Goal: Information Seeking & Learning: Learn about a topic

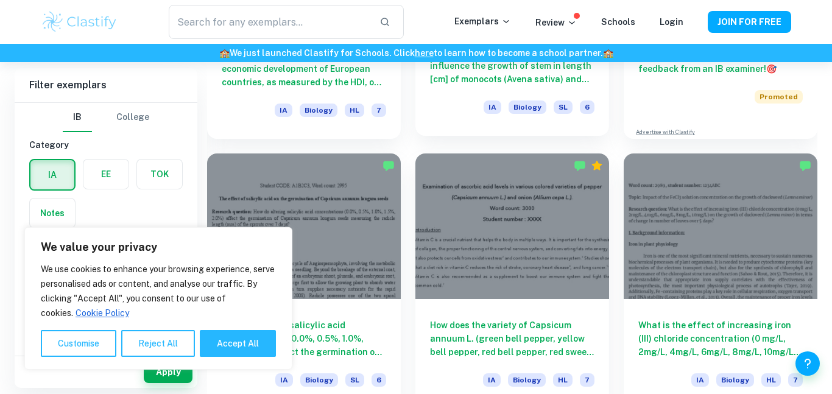
scroll to position [525, 0]
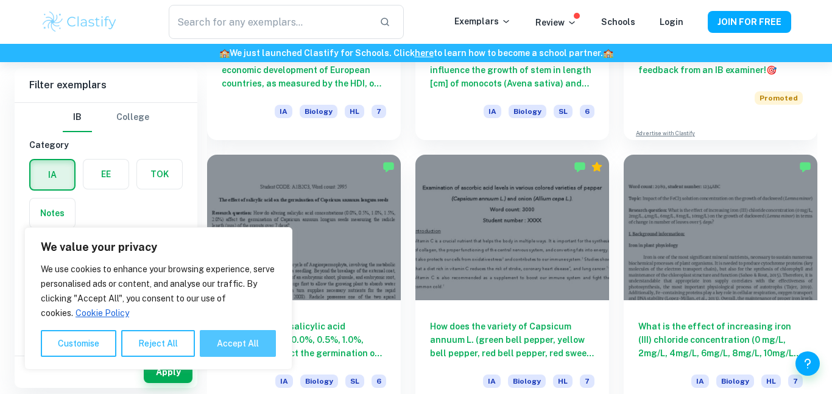
click at [241, 345] on button "Accept All" at bounding box center [238, 343] width 76 height 27
checkbox input "true"
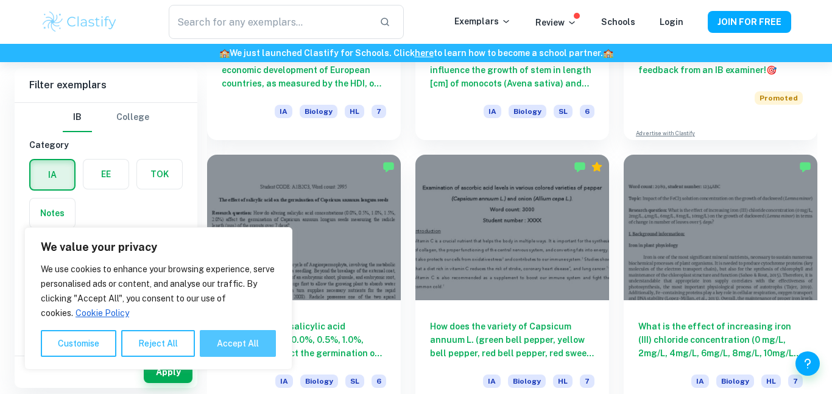
checkbox input "true"
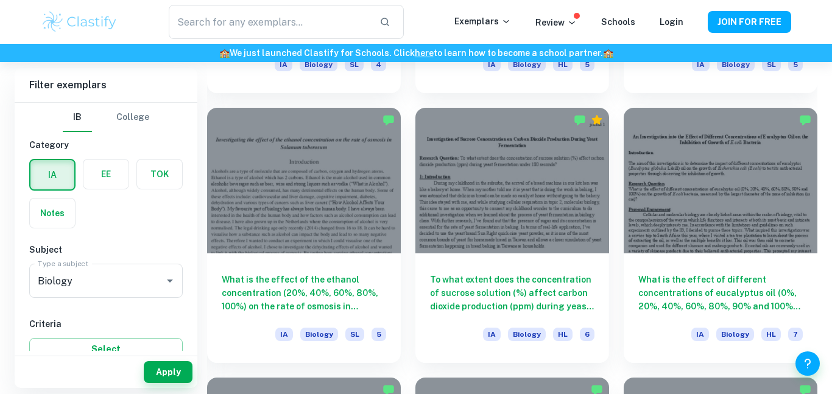
scroll to position [2752, 0]
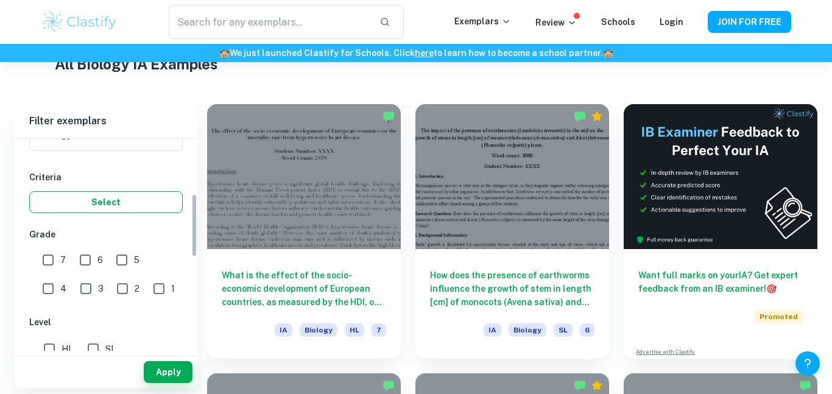
scroll to position [307, 0]
click at [108, 204] on button "Select" at bounding box center [106, 202] width 154 height 22
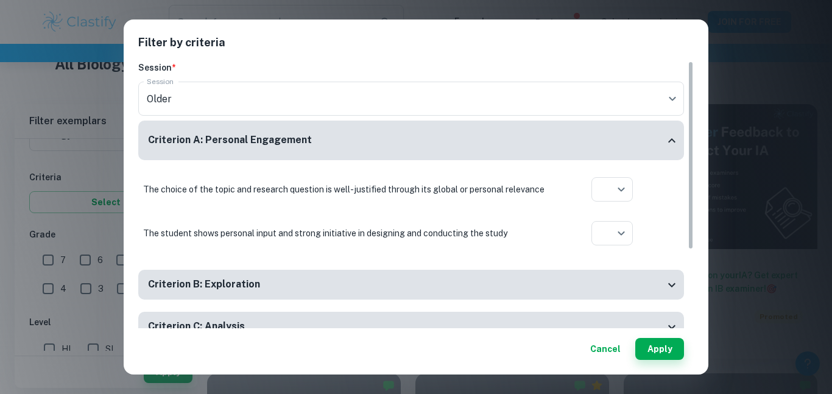
click at [293, 154] on div "Criterion A: Personal Engagement" at bounding box center [411, 141] width 546 height 40
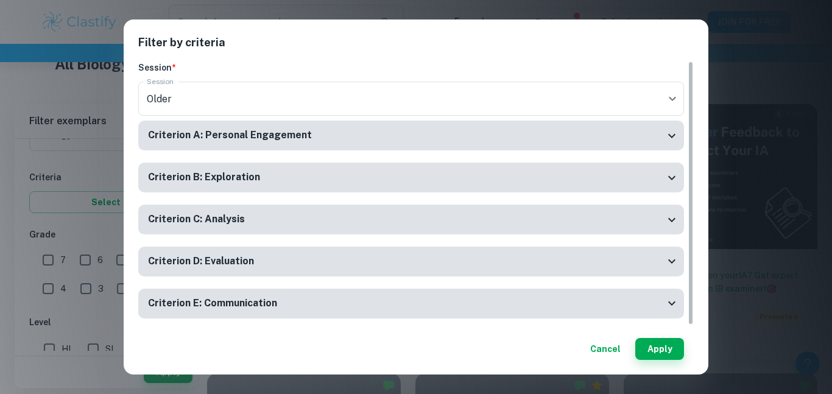
click at [294, 149] on div "Criterion A: Personal Engagement" at bounding box center [411, 136] width 546 height 30
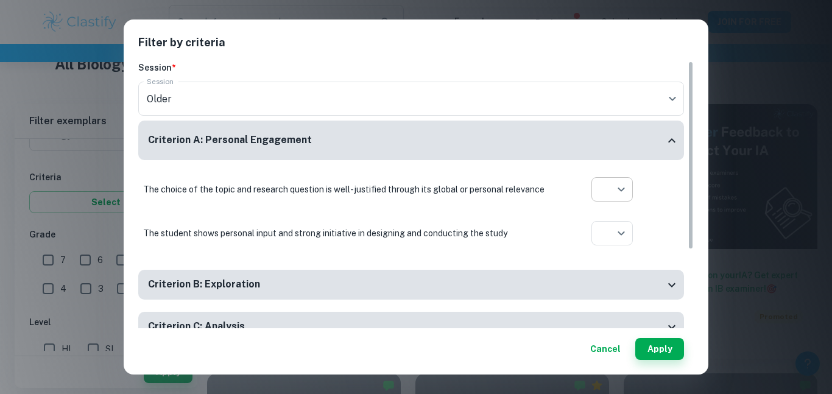
click at [616, 187] on div at bounding box center [416, 197] width 832 height 394
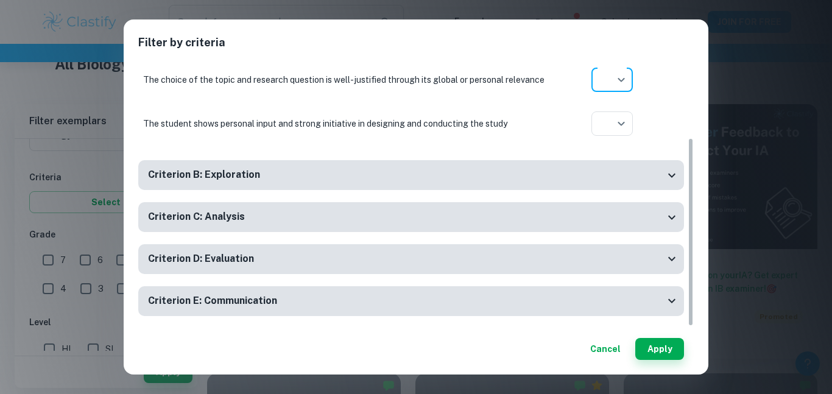
scroll to position [108, 0]
click at [595, 359] on button "Cancel" at bounding box center [606, 349] width 40 height 22
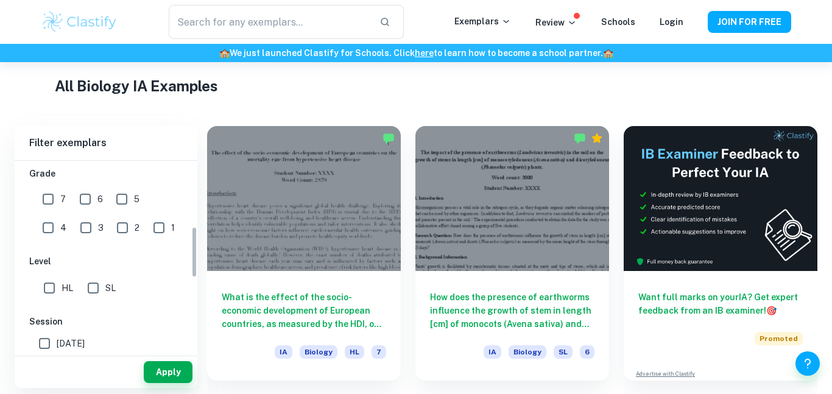
scroll to position [235, 0]
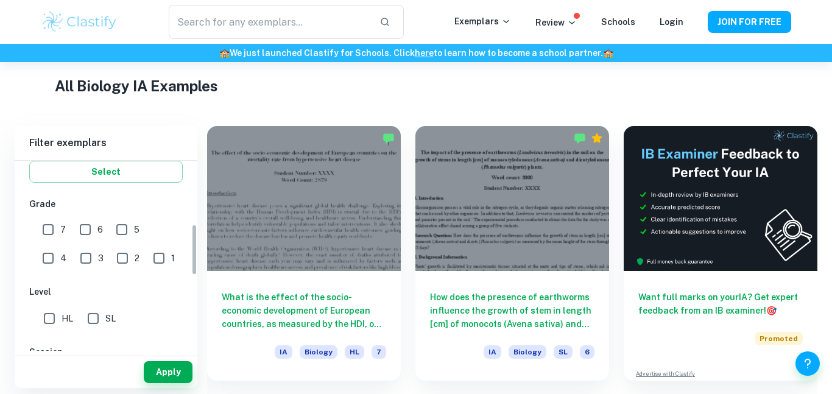
click at [92, 320] on input "SL" at bounding box center [93, 319] width 24 height 24
checkbox input "true"
click at [157, 362] on button "Apply" at bounding box center [168, 372] width 49 height 22
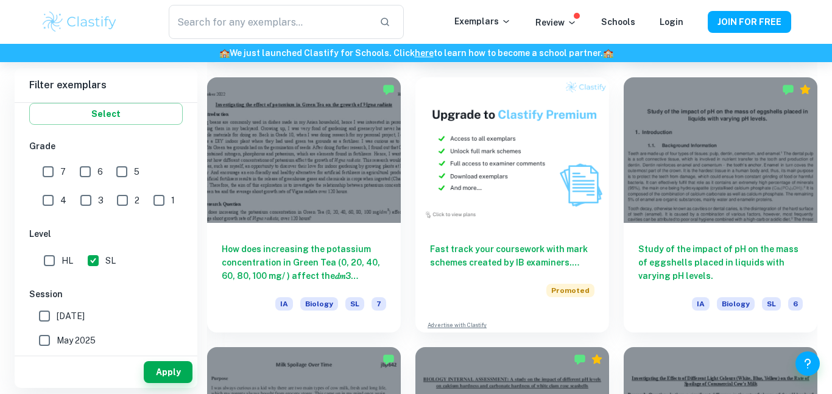
scroll to position [2234, 0]
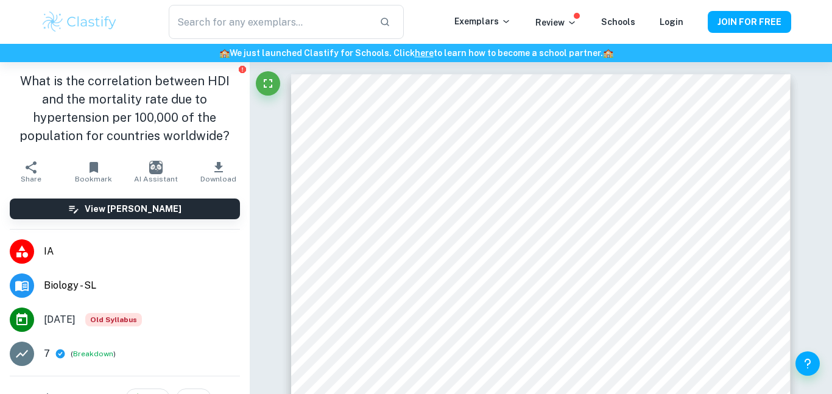
click at [138, 220] on div "View Mark Scheme" at bounding box center [125, 209] width 250 height 40
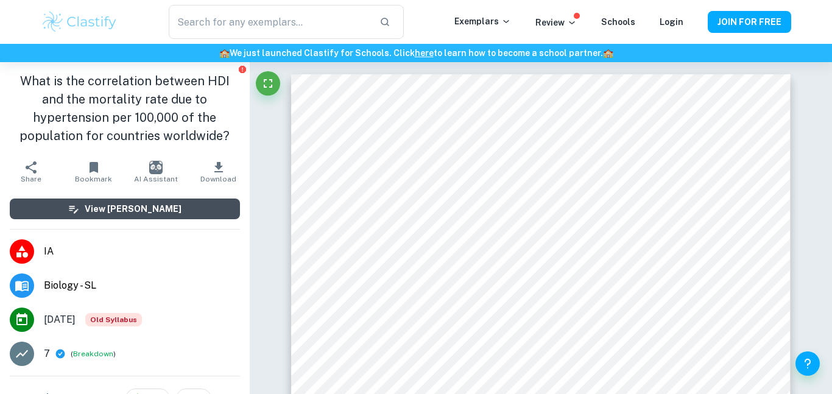
click at [134, 213] on h6 "View Mark Scheme" at bounding box center [133, 208] width 97 height 13
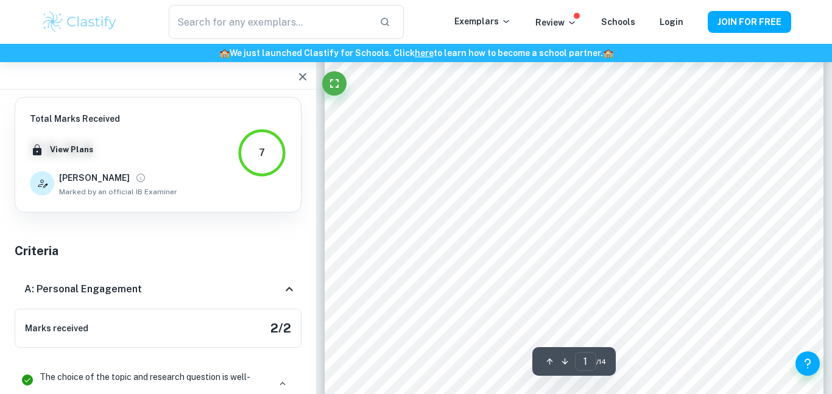
scroll to position [308, 0]
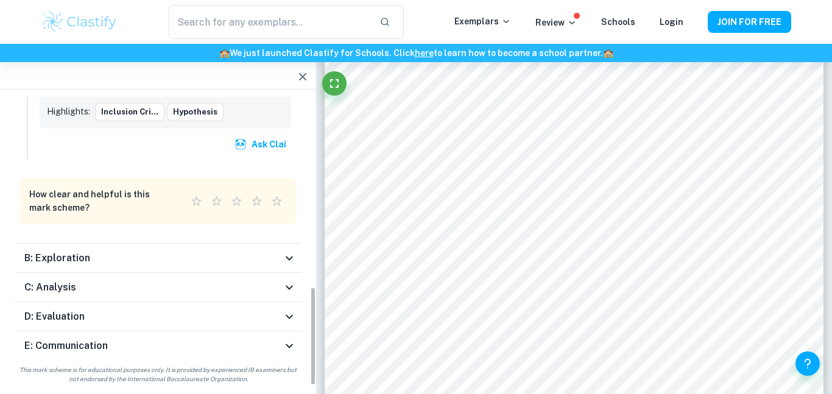
click at [195, 252] on div "B: Exploration" at bounding box center [153, 258] width 258 height 15
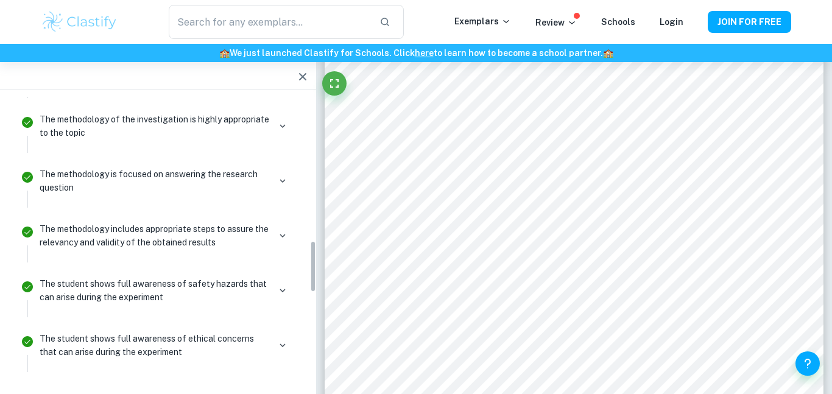
scroll to position [1324, 0]
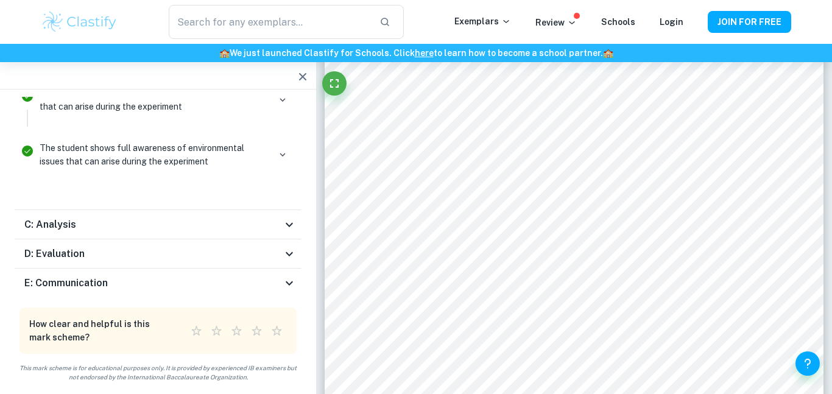
click at [160, 227] on div "C: Analysis" at bounding box center [153, 225] width 258 height 15
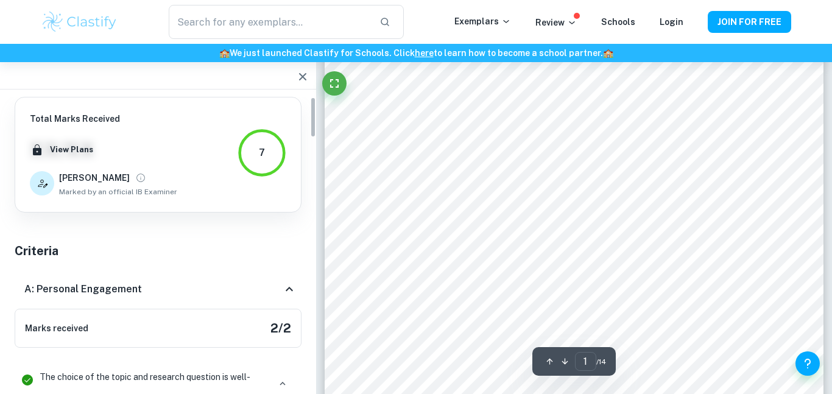
scroll to position [0, 0]
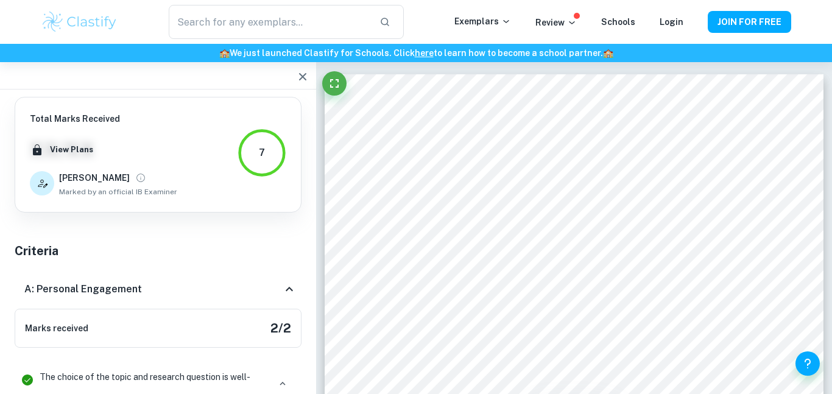
click at [302, 77] on icon "button" at bounding box center [302, 76] width 7 height 7
